Goal: Task Accomplishment & Management: Manage account settings

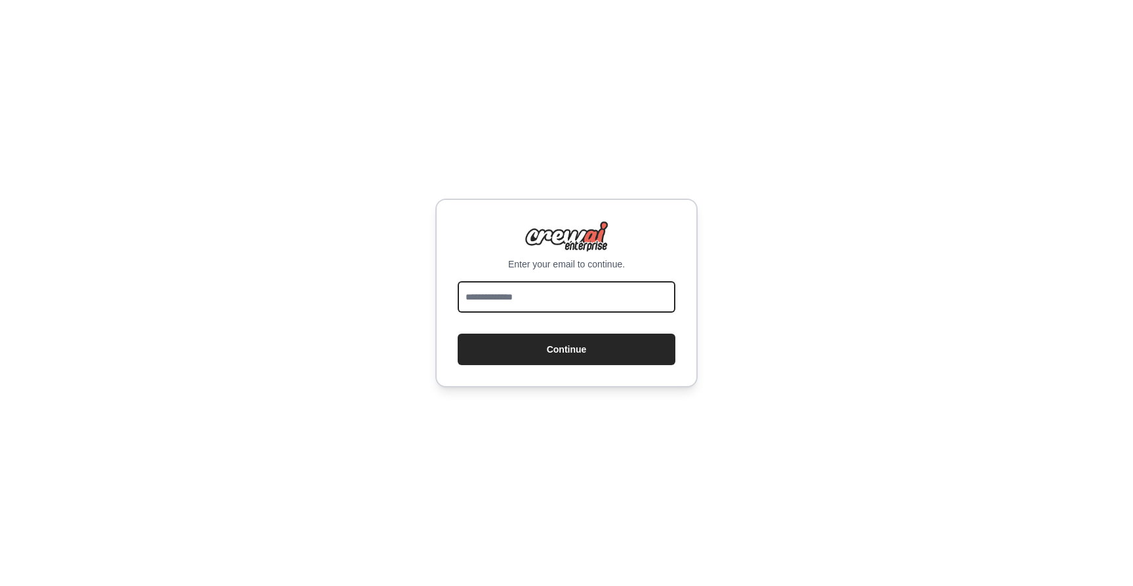
click at [597, 301] on input "email" at bounding box center [567, 296] width 218 height 31
click at [602, 328] on form "Continue" at bounding box center [567, 323] width 218 height 84
drag, startPoint x: 604, startPoint y: 343, endPoint x: 598, endPoint y: 327, distance: 16.8
click at [604, 343] on button "Continue" at bounding box center [567, 349] width 218 height 31
click at [584, 305] on input "email" at bounding box center [567, 296] width 218 height 31
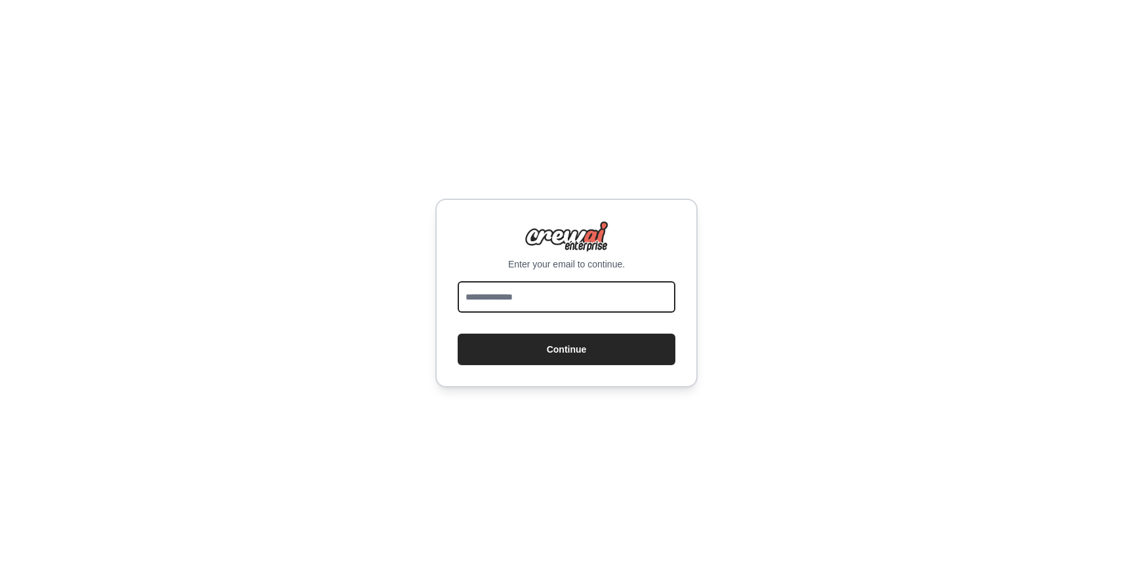
type input "**********"
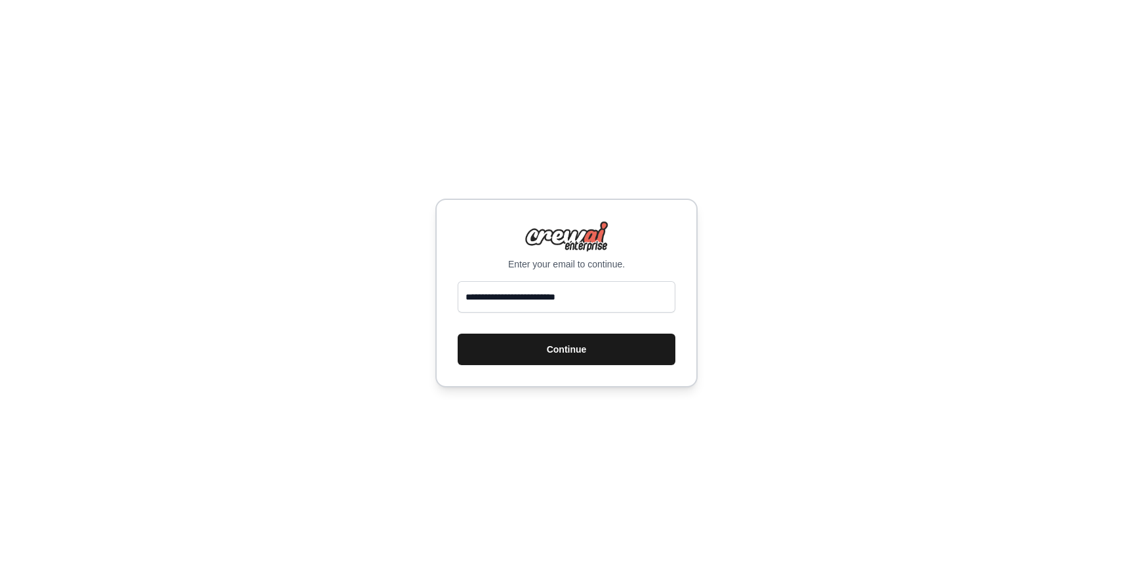
click at [605, 344] on button "Continue" at bounding box center [567, 349] width 218 height 31
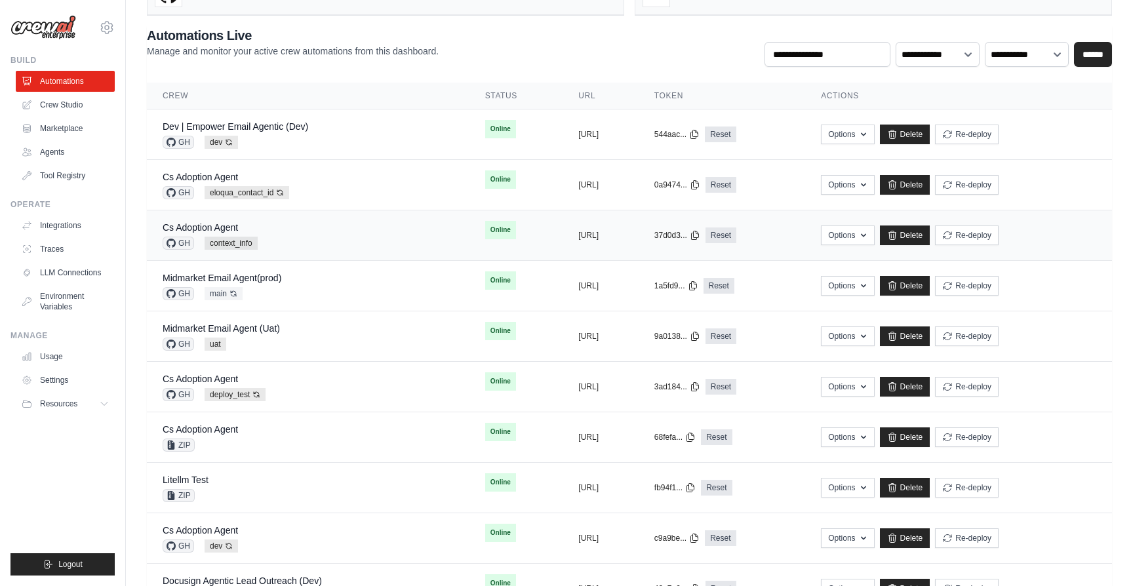
scroll to position [71, 0]
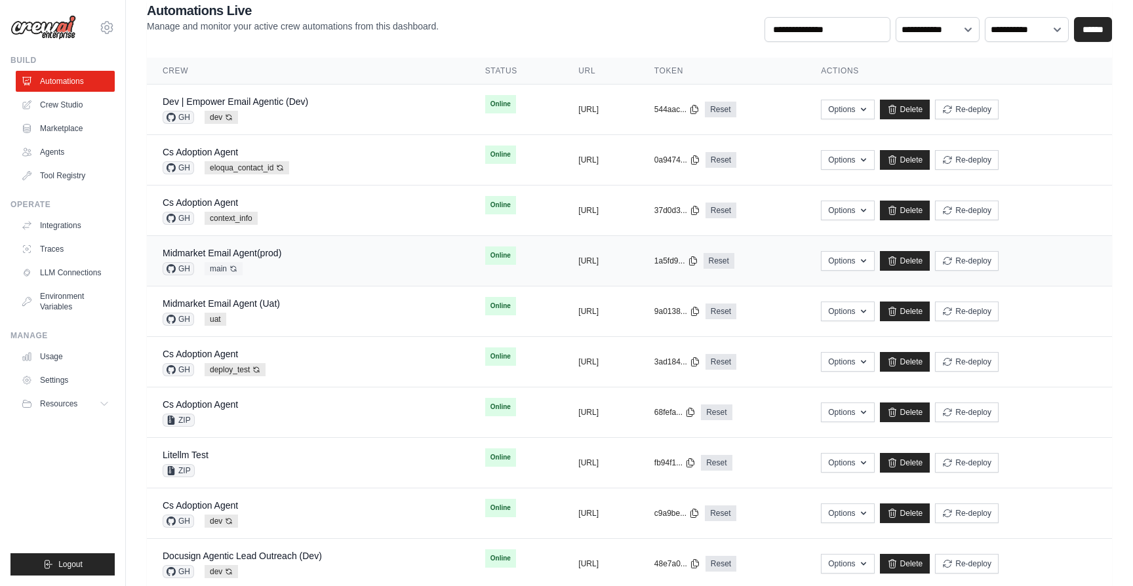
click at [325, 251] on div "Midmarket Email Agent(prod) GH main Auto-deploy enabled" at bounding box center [308, 261] width 291 height 29
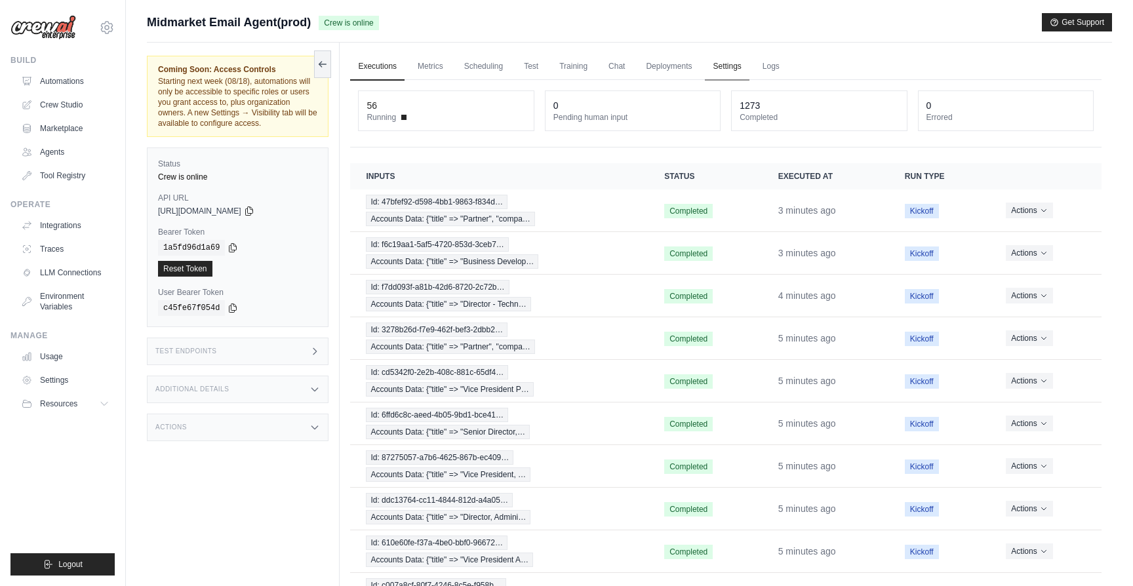
click at [743, 64] on link "Settings" at bounding box center [727, 67] width 44 height 28
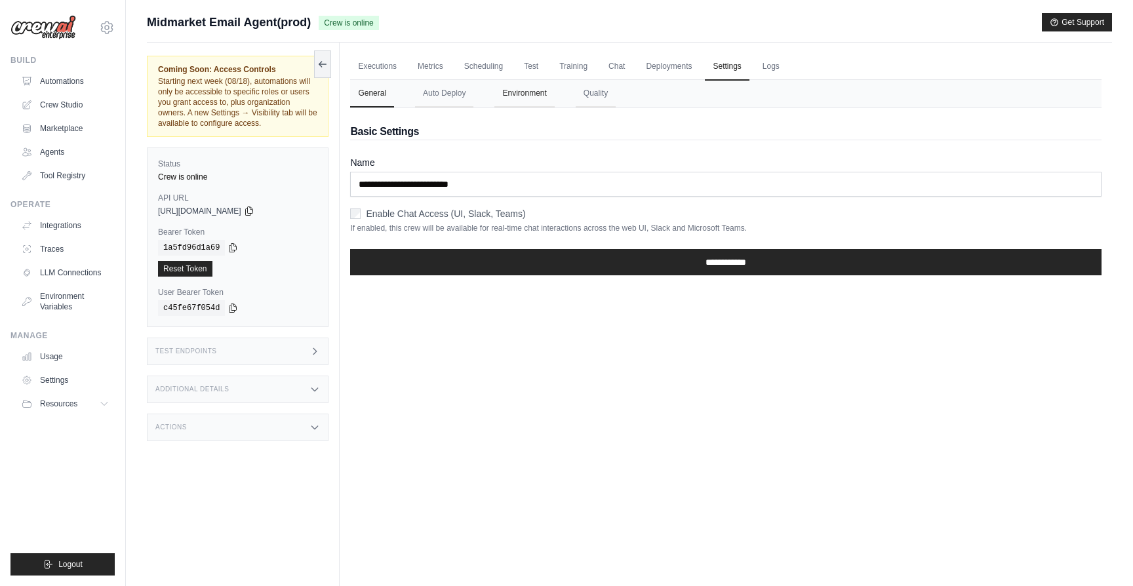
click at [515, 89] on button "Environment" at bounding box center [524, 94] width 60 height 28
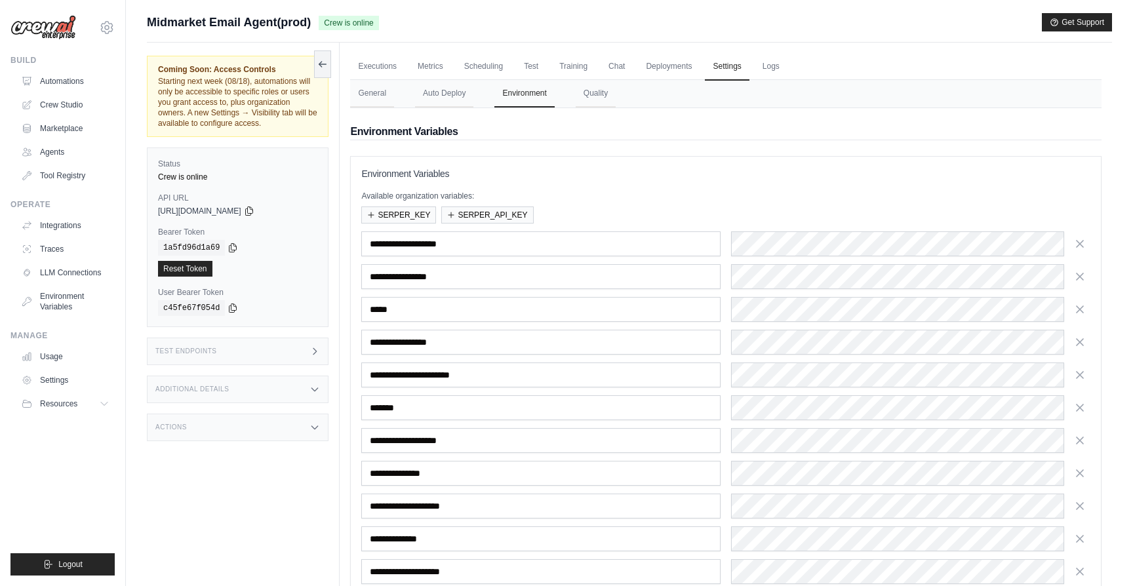
click at [677, 172] on h3 "Environment Variables" at bounding box center [725, 173] width 729 height 13
